Goal: Transaction & Acquisition: Purchase product/service

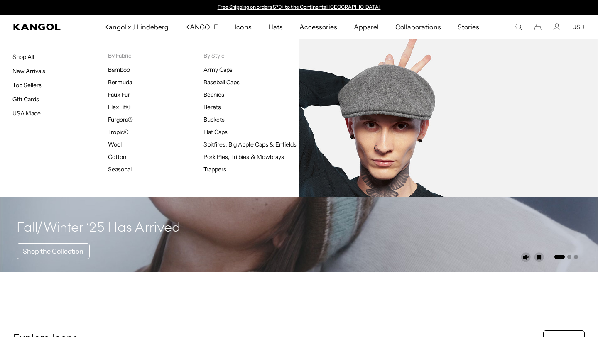
click at [117, 142] on link "Wool" at bounding box center [115, 144] width 14 height 7
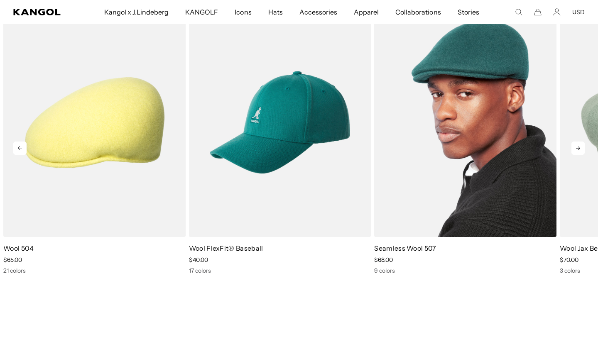
scroll to position [0, 171]
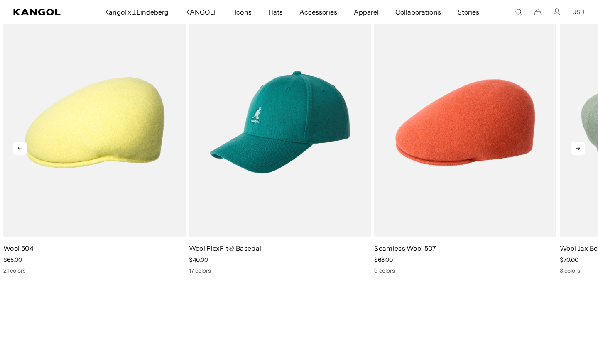
click at [576, 145] on icon at bounding box center [577, 148] width 13 height 13
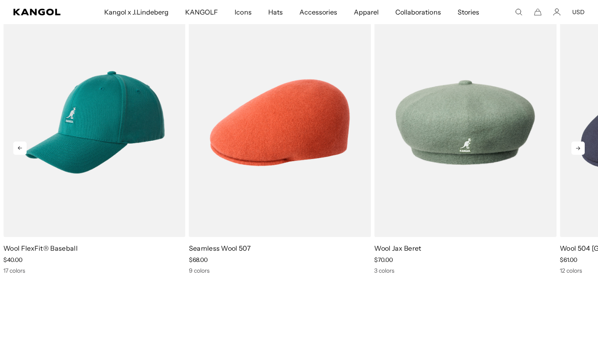
click at [576, 145] on icon at bounding box center [577, 148] width 13 height 13
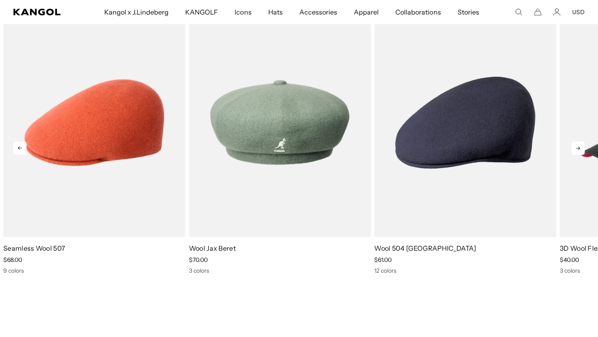
scroll to position [0, 0]
click at [576, 145] on icon at bounding box center [577, 148] width 13 height 13
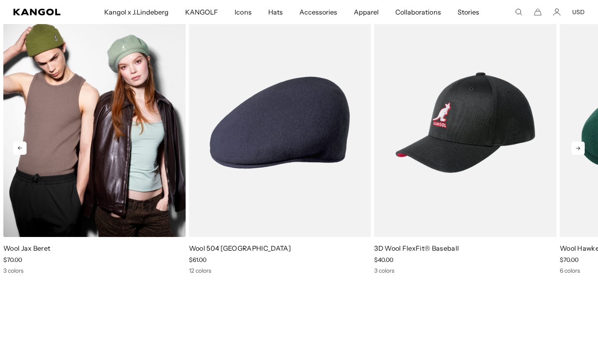
click at [120, 167] on img "4 of 10" at bounding box center [94, 122] width 182 height 229
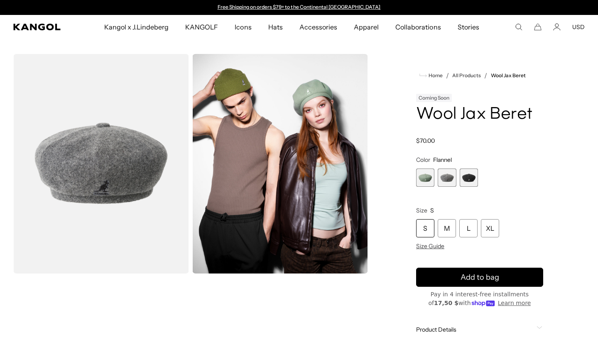
click at [465, 174] on span "3 of 3" at bounding box center [468, 178] width 18 height 18
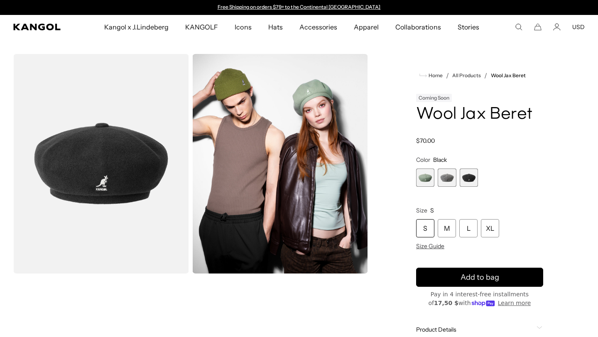
click at [408, 122] on div "Home / All Products / Wool Jax Beret Coming Soon Wool Jax Beret Regular price $…" at bounding box center [479, 230] width 210 height 352
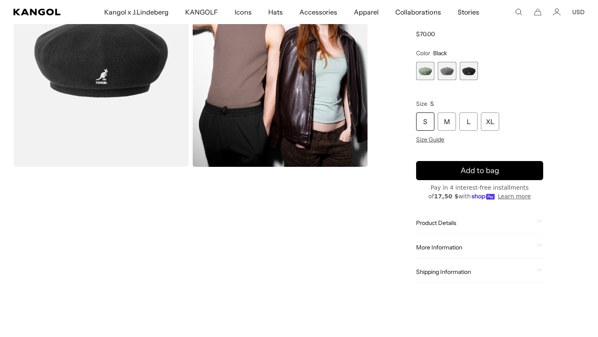
scroll to position [0, 171]
click at [438, 222] on span "Product Details" at bounding box center [474, 222] width 117 height 7
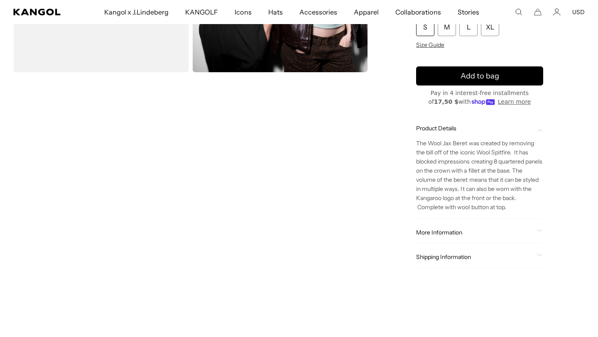
scroll to position [202, 0]
click at [426, 227] on div "More Information Style ID K3107ST Shape Beret Fabrication Wool Felt Material 75…" at bounding box center [479, 232] width 127 height 21
click at [428, 235] on span "More Information" at bounding box center [474, 231] width 117 height 7
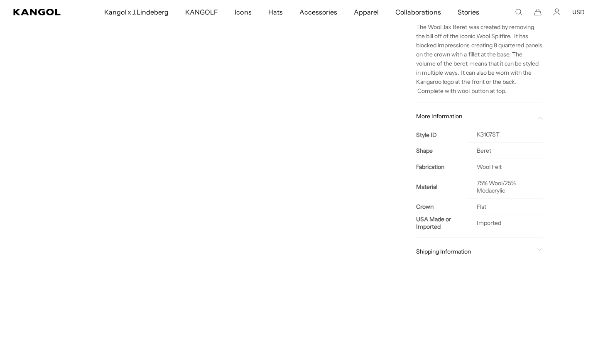
scroll to position [318, 0]
click at [437, 244] on div "Shipping Information" at bounding box center [479, 251] width 127 height 21
click at [436, 253] on span "Shipping Information" at bounding box center [474, 250] width 117 height 7
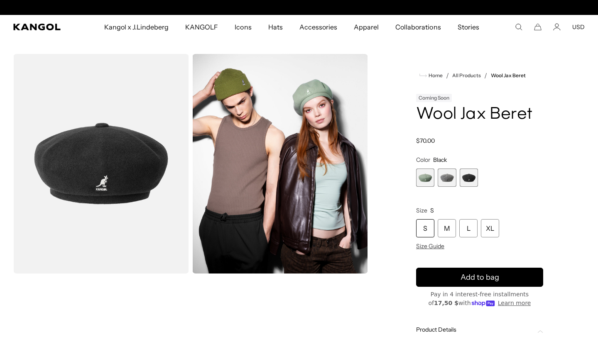
scroll to position [0, 171]
click at [446, 181] on span "2 of 3" at bounding box center [446, 178] width 18 height 18
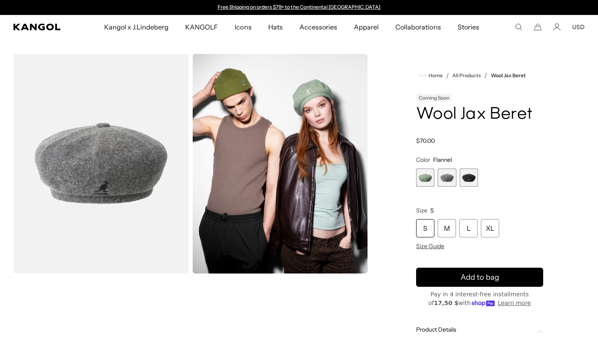
click at [430, 178] on span "1 of 3" at bounding box center [425, 178] width 18 height 18
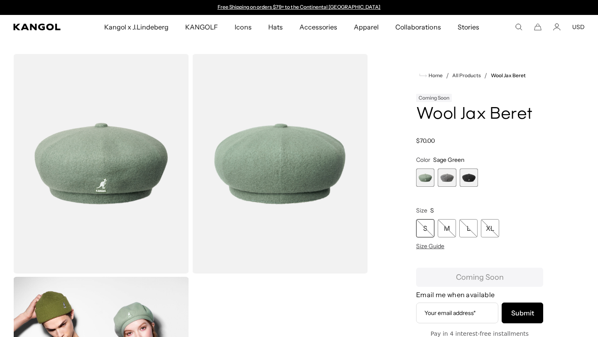
click at [471, 180] on span "3 of 3" at bounding box center [468, 178] width 18 height 18
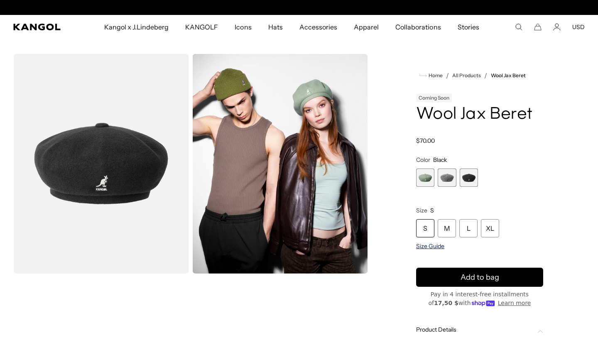
click at [423, 247] on span "Size Guide" at bounding box center [430, 245] width 28 height 7
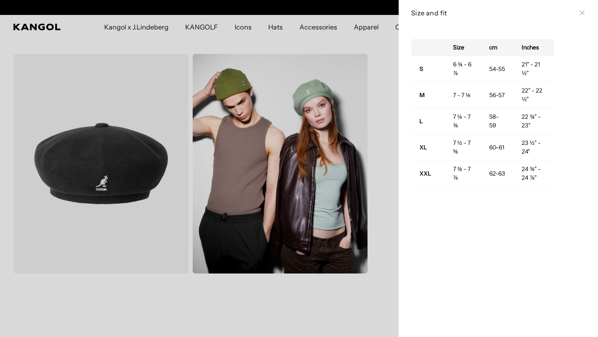
scroll to position [0, 0]
